Goal: Transaction & Acquisition: Purchase product/service

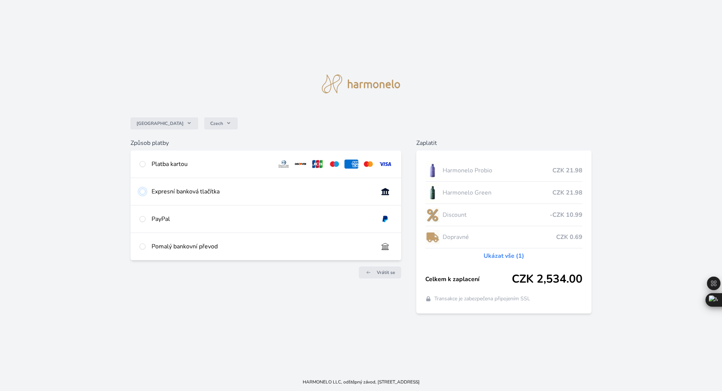
click at [140, 190] on input "radio" at bounding box center [143, 191] width 6 height 6
radio input "true"
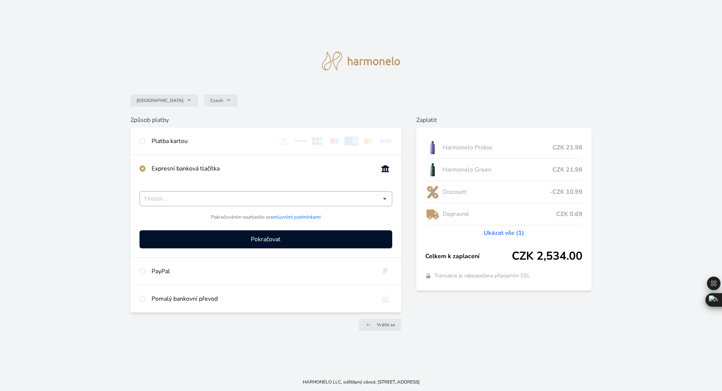
click at [223, 197] on input "Česká spořitelna Komerční banka mTransfer Fio banka Moneta Money Bank Raiffeise…" at bounding box center [263, 198] width 238 height 9
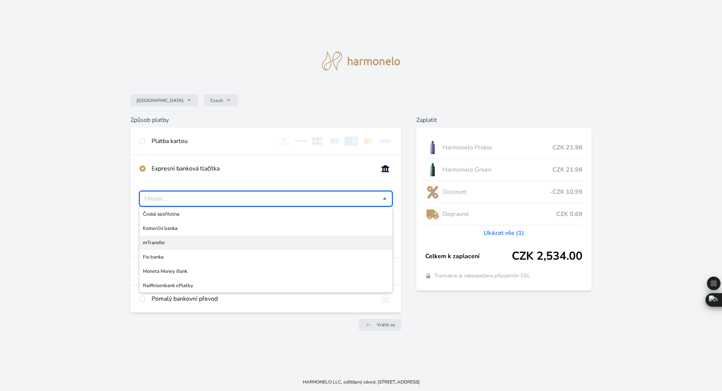
click at [154, 242] on span "mTransfer" at bounding box center [266, 243] width 246 height 8
type input "mTransfer"
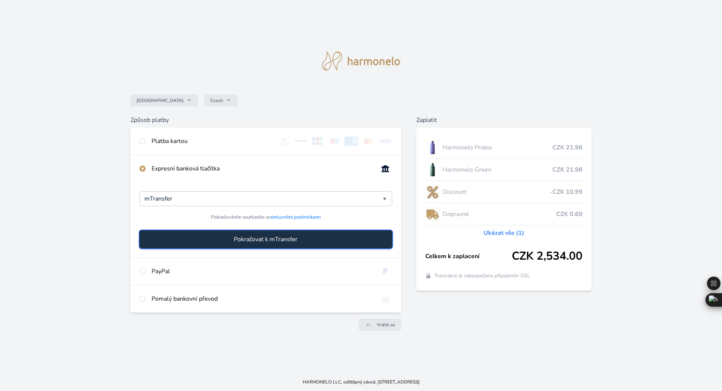
click at [252, 240] on span "Pokračovat k mTransfer" at bounding box center [266, 239] width 64 height 9
